Goal: Navigation & Orientation: Find specific page/section

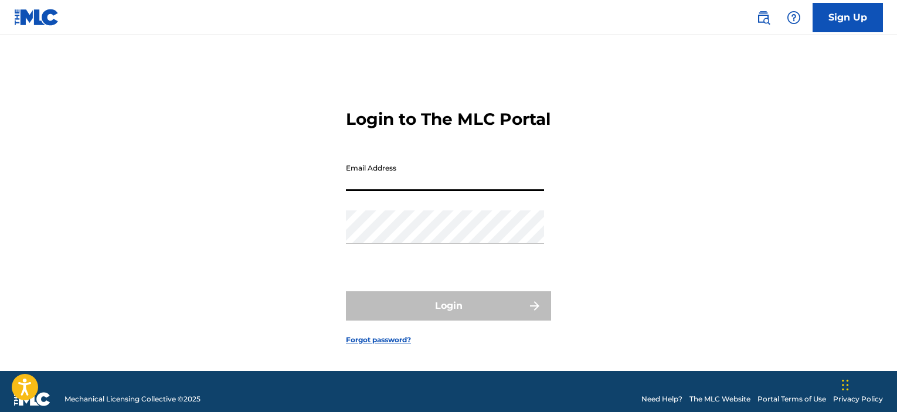
click at [468, 185] on input "Email Address" at bounding box center [445, 174] width 198 height 33
drag, startPoint x: 0, startPoint y: 0, endPoint x: 468, endPoint y: 185, distance: 503.4
click at [468, 185] on input "Email Address" at bounding box center [445, 174] width 198 height 33
type input "[EMAIL_ADDRESS][DOMAIN_NAME]"
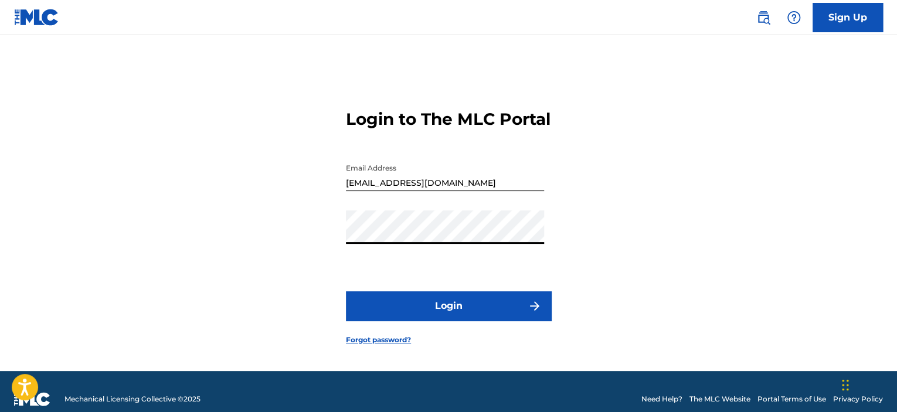
click at [454, 320] on button "Login" at bounding box center [448, 306] width 205 height 29
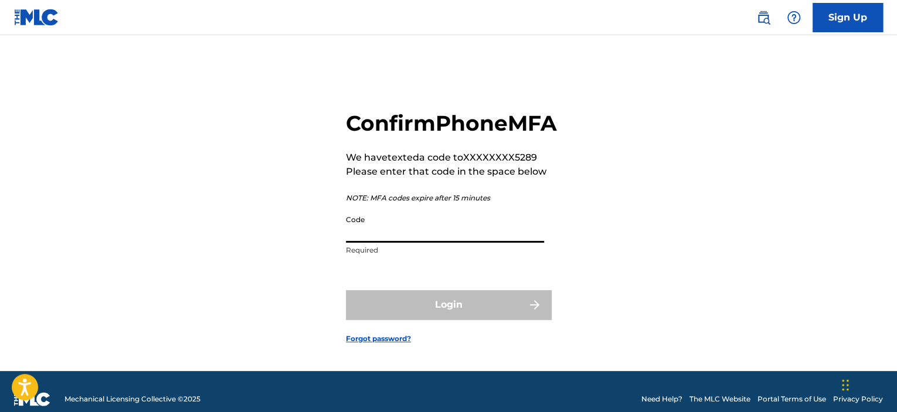
click at [412, 243] on input "Code" at bounding box center [445, 225] width 198 height 33
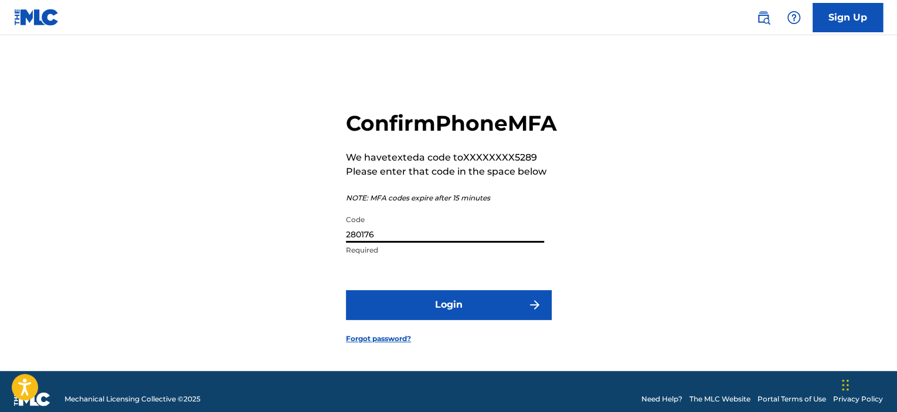
type input "280176"
click at [402, 320] on button "Login" at bounding box center [448, 304] width 205 height 29
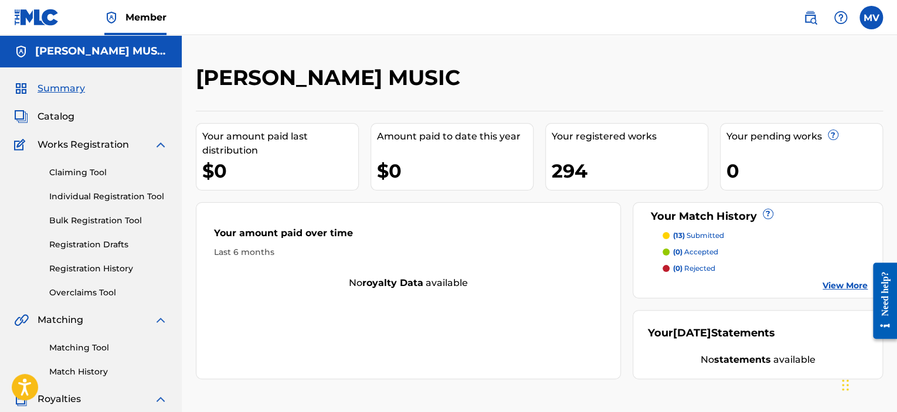
click at [872, 24] on label at bounding box center [871, 17] width 23 height 23
click at [872, 18] on input "MV [PERSON_NAME] [EMAIL_ADDRESS][DOMAIN_NAME] Notification Preferences Profile …" at bounding box center [872, 18] width 0 height 0
click at [60, 121] on span "Catalog" at bounding box center [56, 117] width 37 height 14
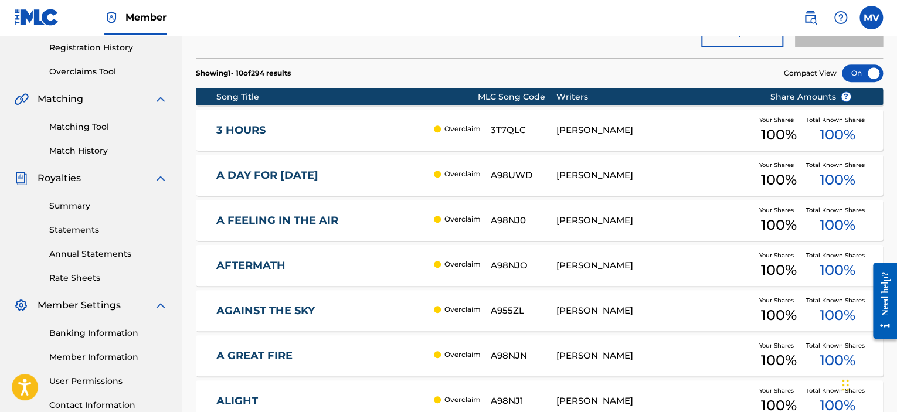
scroll to position [225, 0]
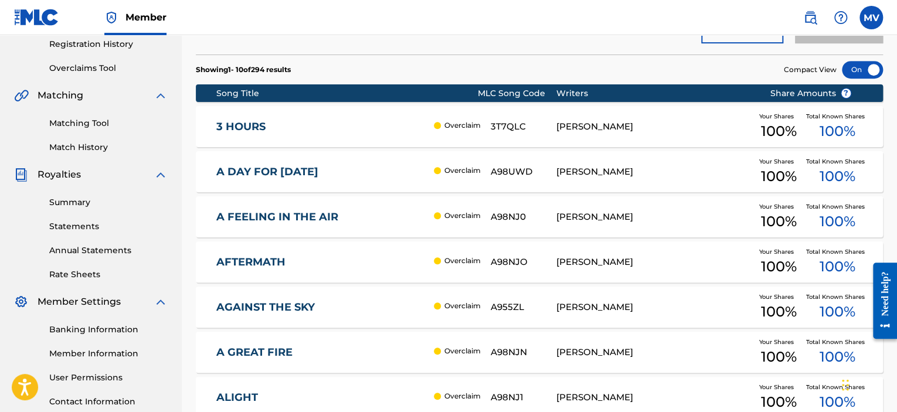
click at [690, 131] on div "[PERSON_NAME]" at bounding box center [655, 126] width 196 height 13
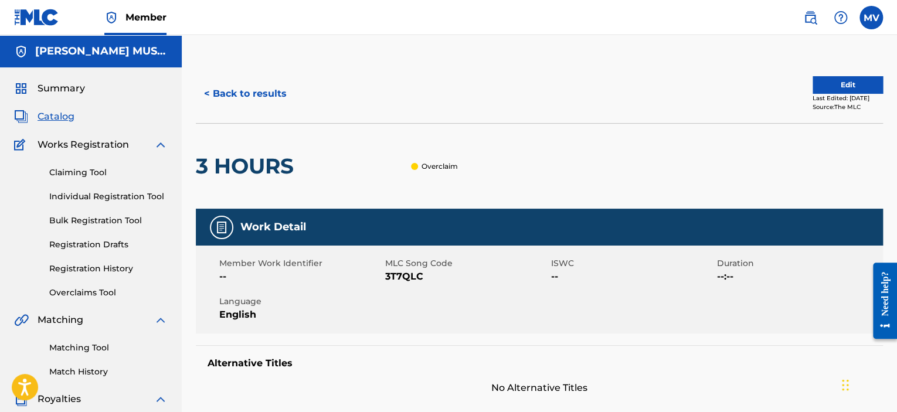
click at [239, 96] on button "< Back to results" at bounding box center [245, 93] width 99 height 29
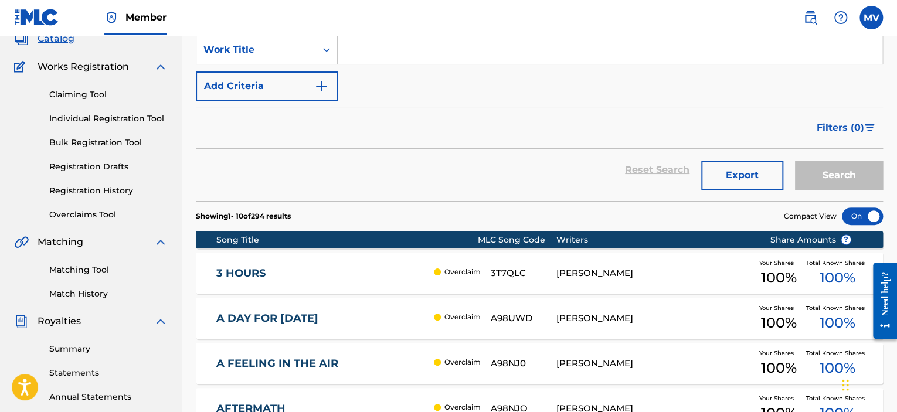
scroll to position [79, 0]
